Goal: Transaction & Acquisition: Download file/media

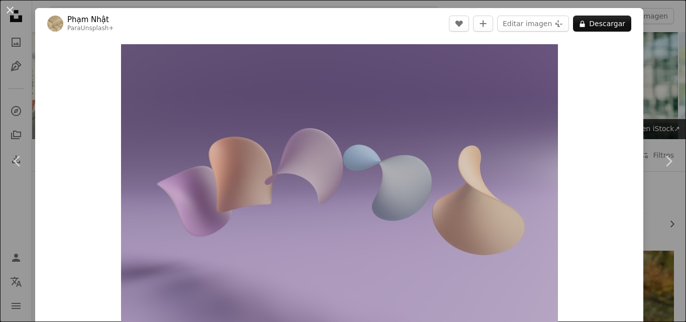
scroll to position [335, 0]
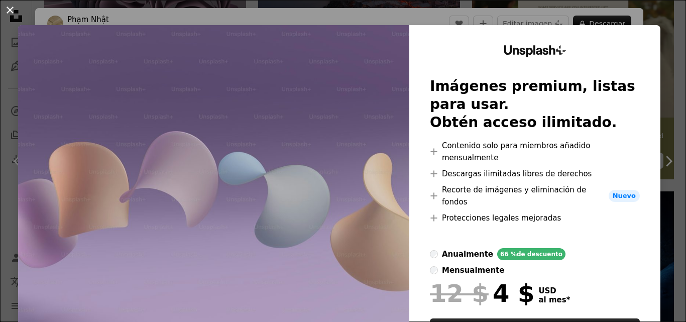
click at [12, 11] on button "An X shape" at bounding box center [10, 10] width 12 height 12
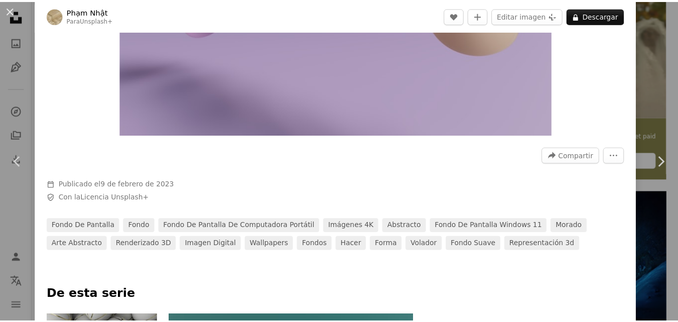
scroll to position [335, 0]
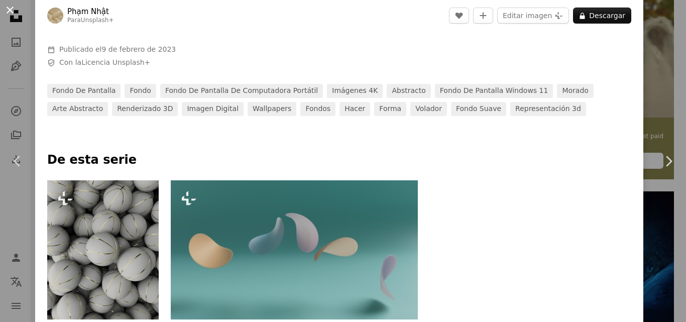
click at [11, 11] on button "An X shape" at bounding box center [10, 10] width 12 height 12
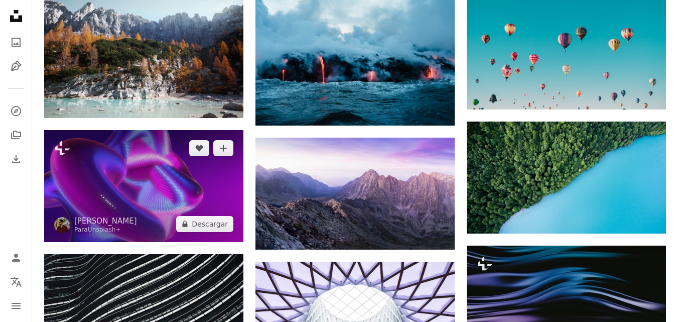
scroll to position [837, 0]
